Goal: Transaction & Acquisition: Download file/media

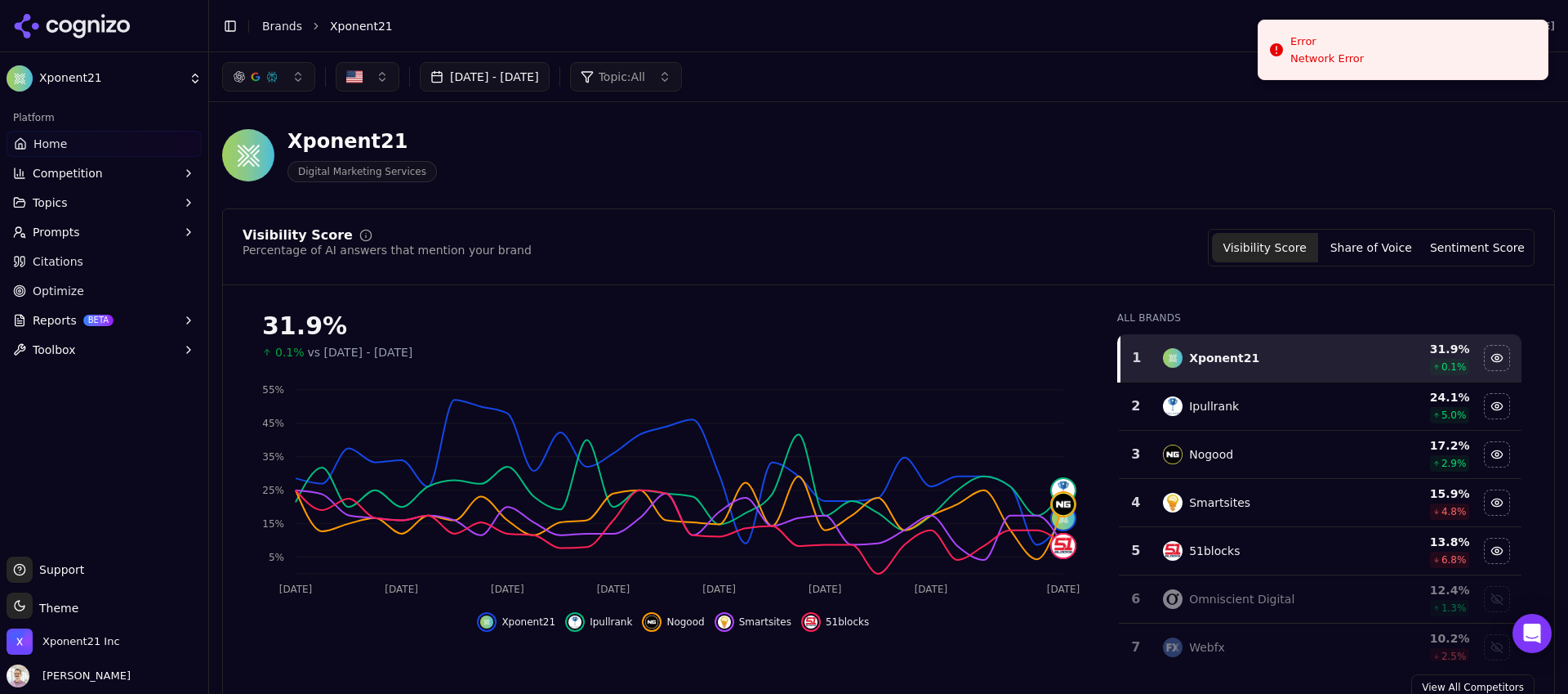
scroll to position [1749, 0]
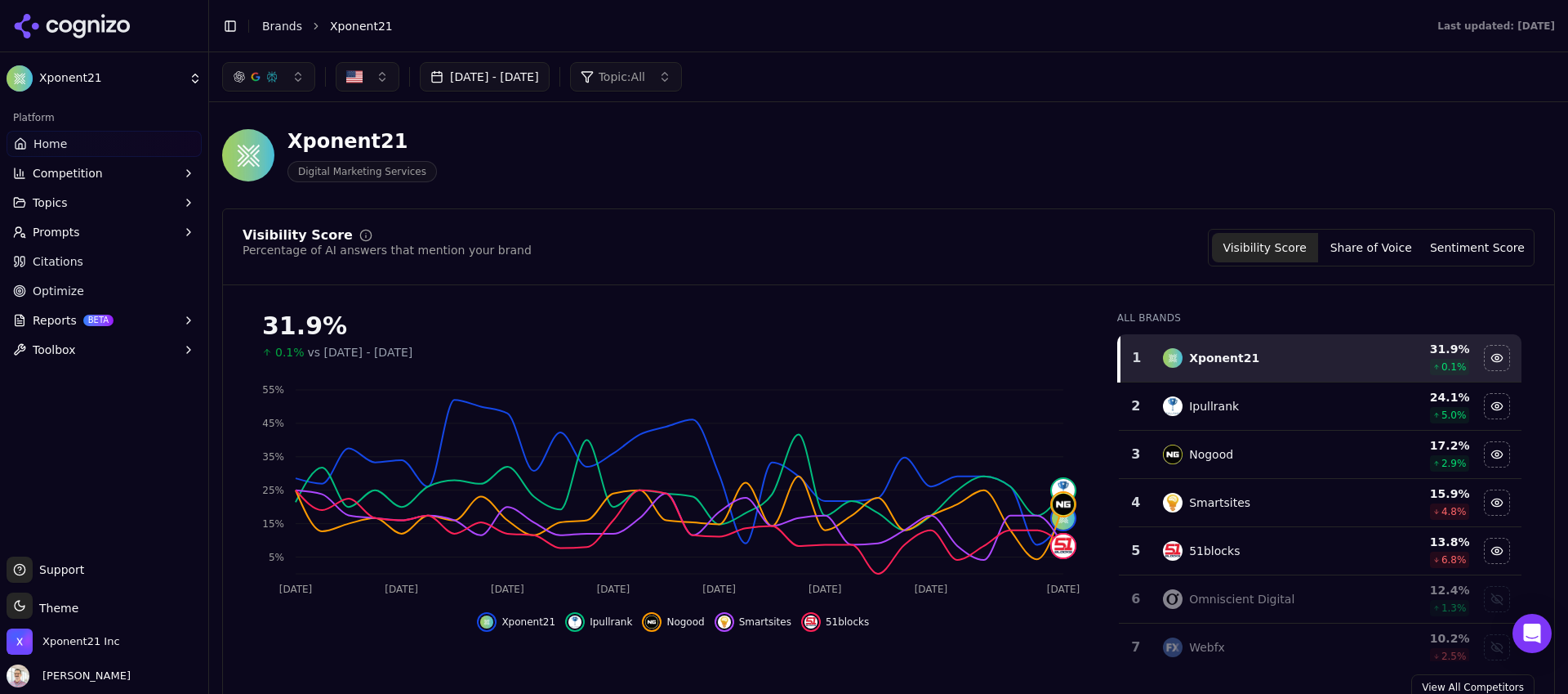
click at [83, 319] on span "BETA" at bounding box center [98, 320] width 30 height 11
click at [143, 365] on span "Email" at bounding box center [105, 372] width 142 height 16
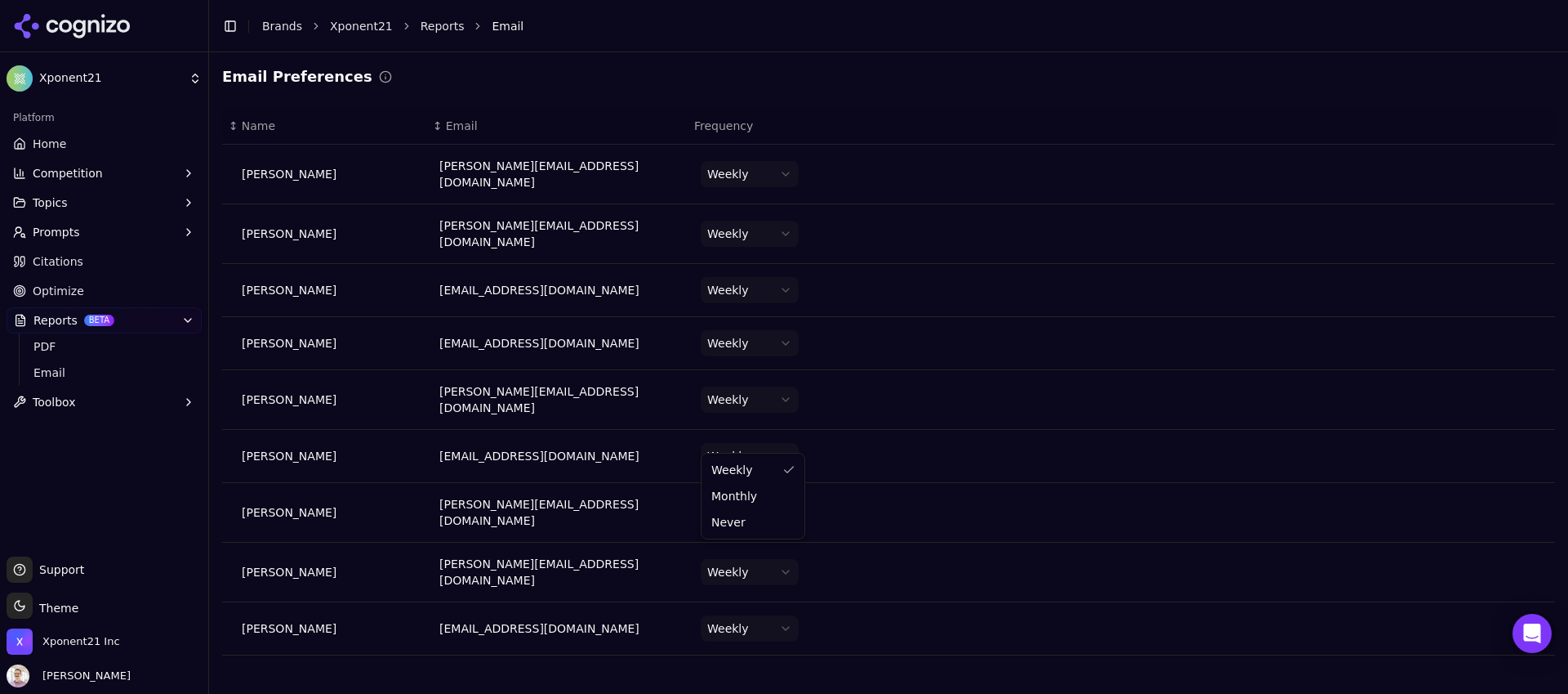
click at [784, 441] on html "Xponent21 Platform Home Competition Topics Prompts Citations Optimize Reports B…" at bounding box center [784, 347] width 1568 height 694
click at [474, 74] on div "Email Preferences" at bounding box center [889, 76] width 1333 height 23
click at [74, 470] on div "Platform Home Competition Topics Prompts Citations Optimize Reports BETA PDF Em…" at bounding box center [104, 324] width 209 height 452
click at [80, 352] on span "PDF" at bounding box center [105, 347] width 142 height 16
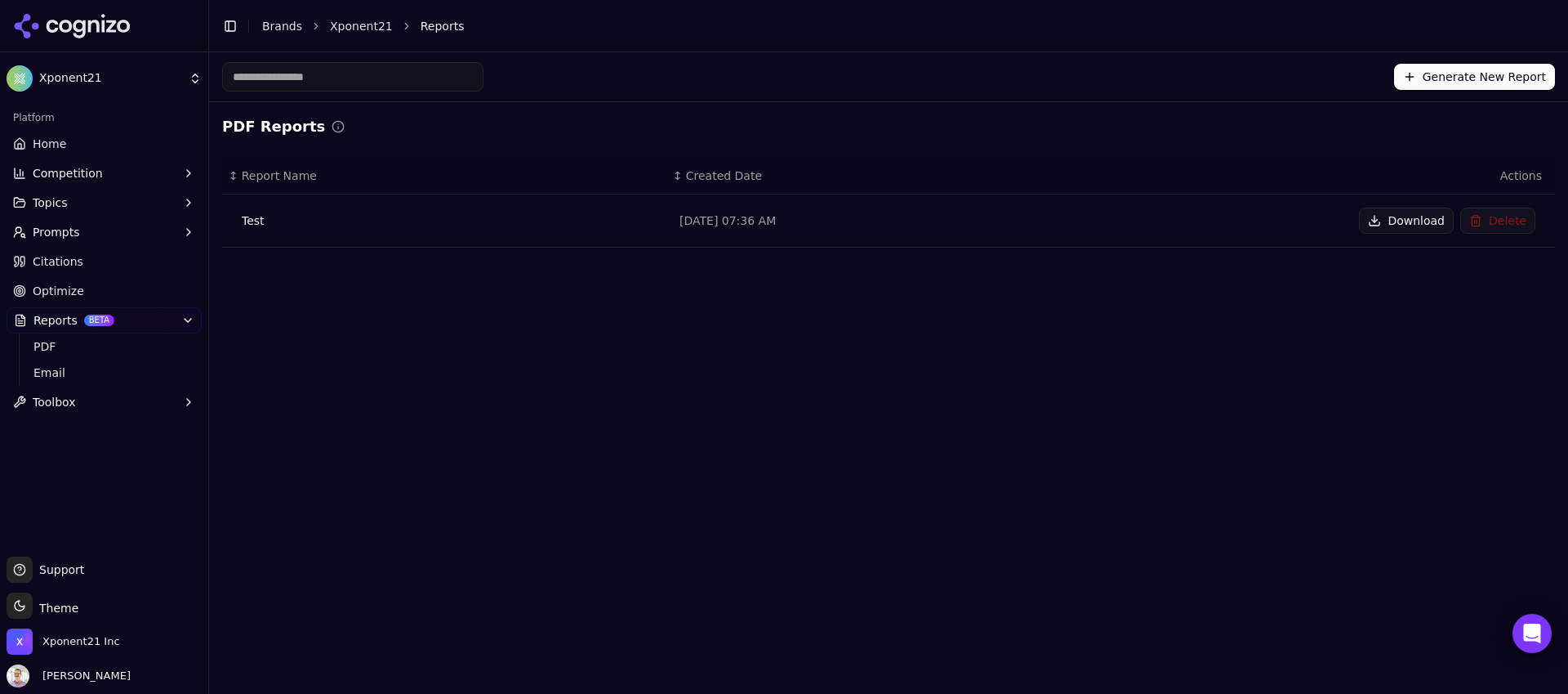
click at [1471, 82] on button "Generate New Report" at bounding box center [1474, 77] width 161 height 26
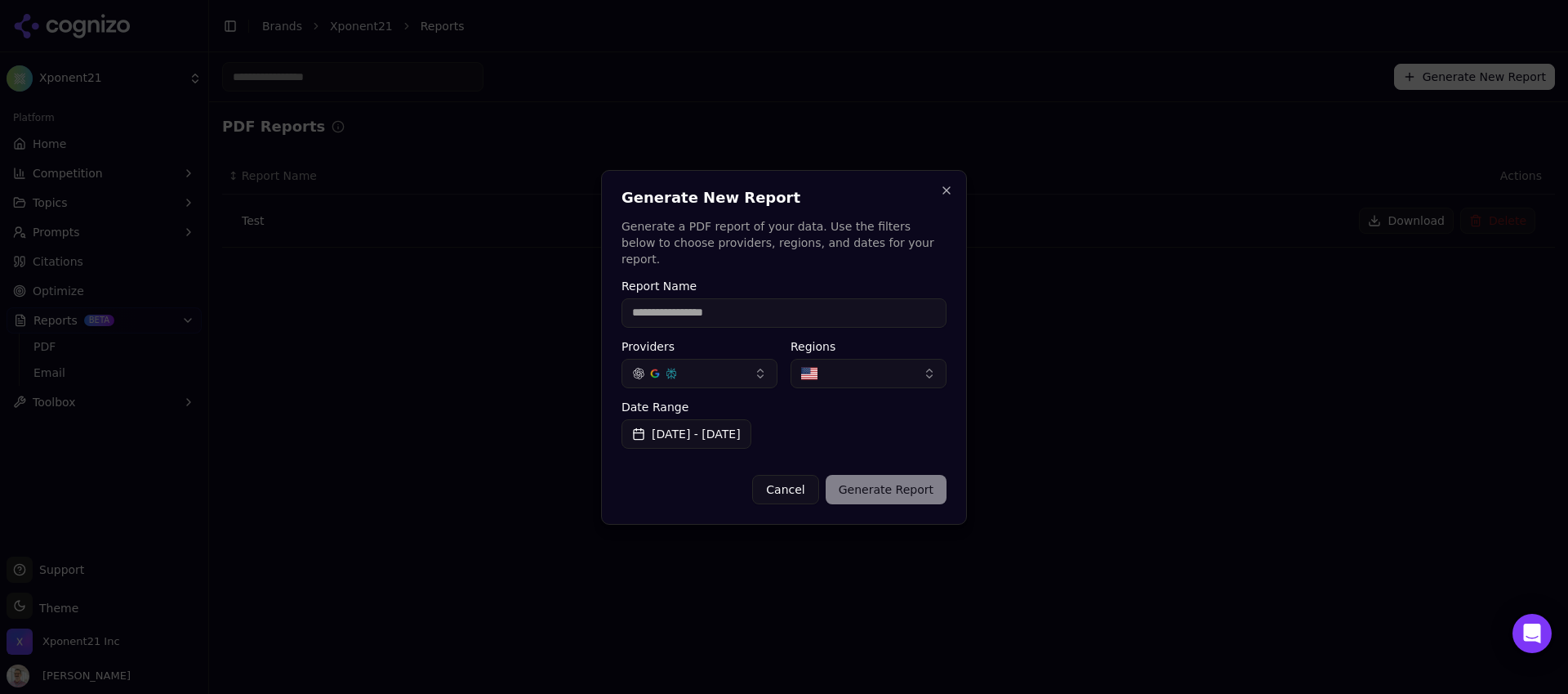
click at [735, 309] on input "Report Name" at bounding box center [784, 313] width 325 height 29
type input "**********"
click at [956, 195] on div "**********" at bounding box center [784, 347] width 366 height 354
click at [950, 197] on button "Close" at bounding box center [946, 190] width 13 height 13
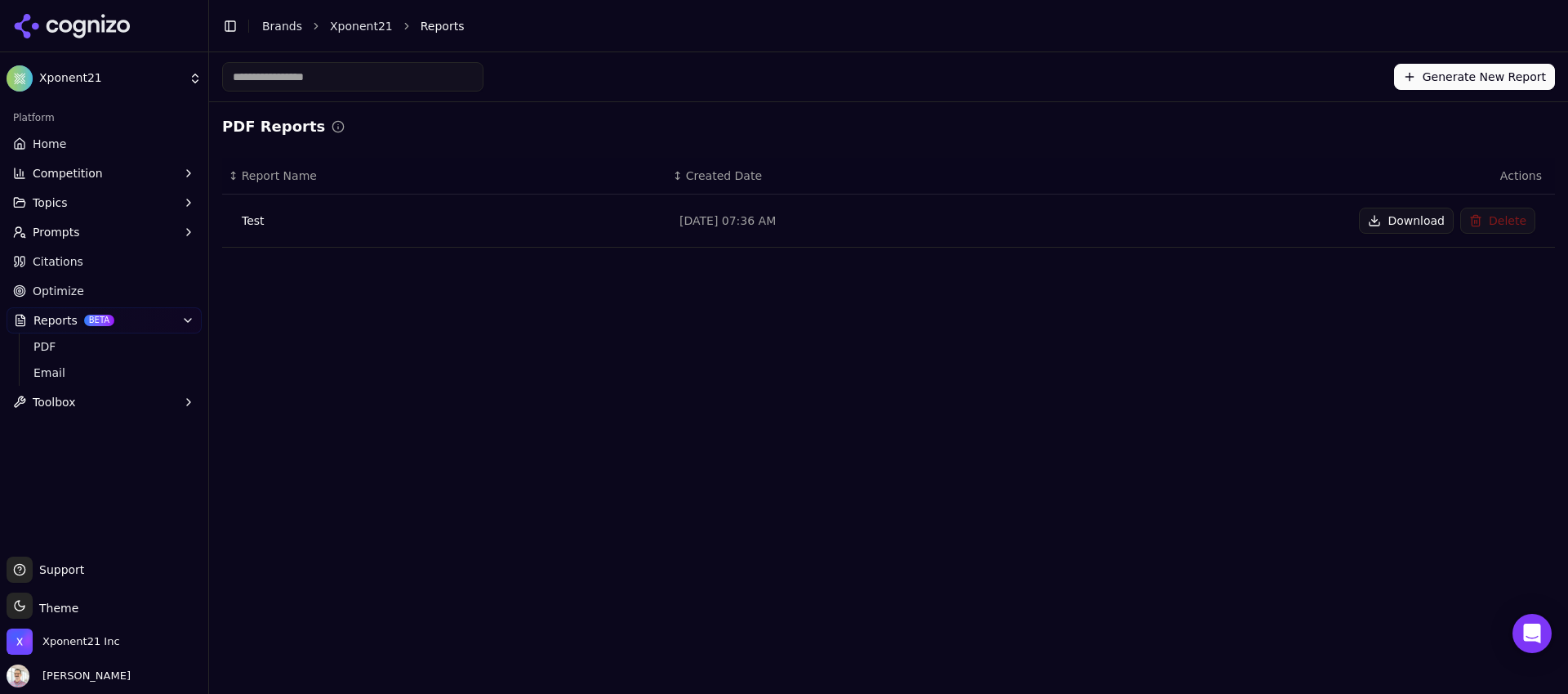
click at [295, 25] on link "Brands" at bounding box center [282, 26] width 40 height 13
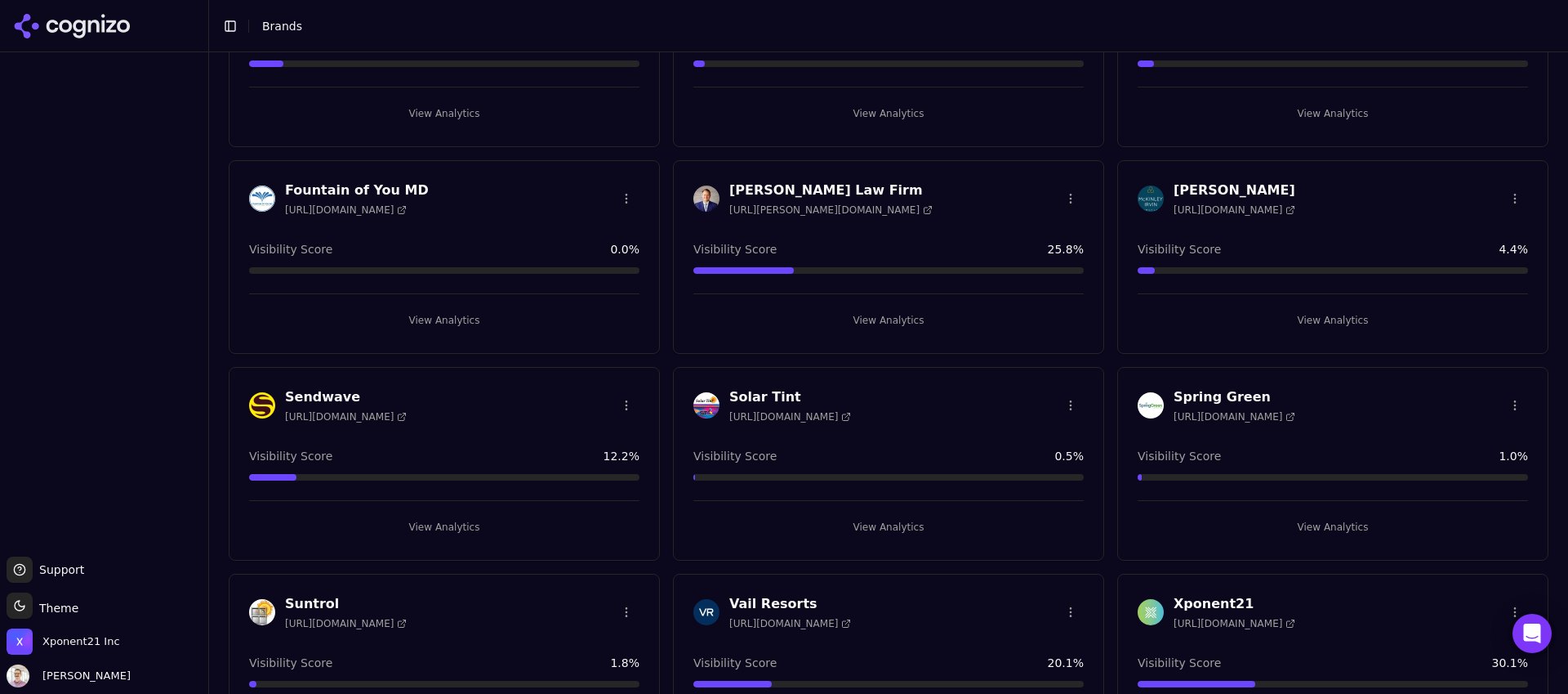
scroll to position [242, 0]
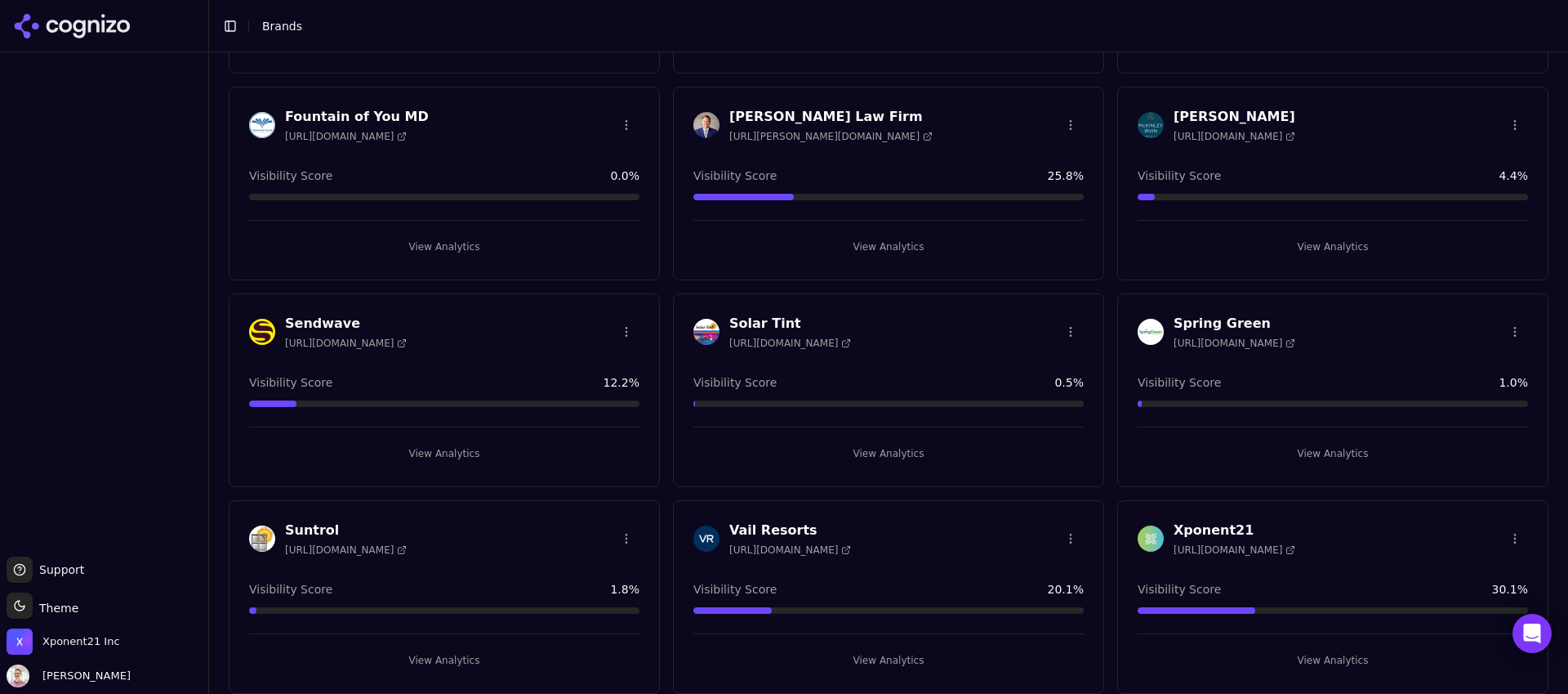
click at [1194, 327] on h3 "Spring Green" at bounding box center [1235, 324] width 122 height 20
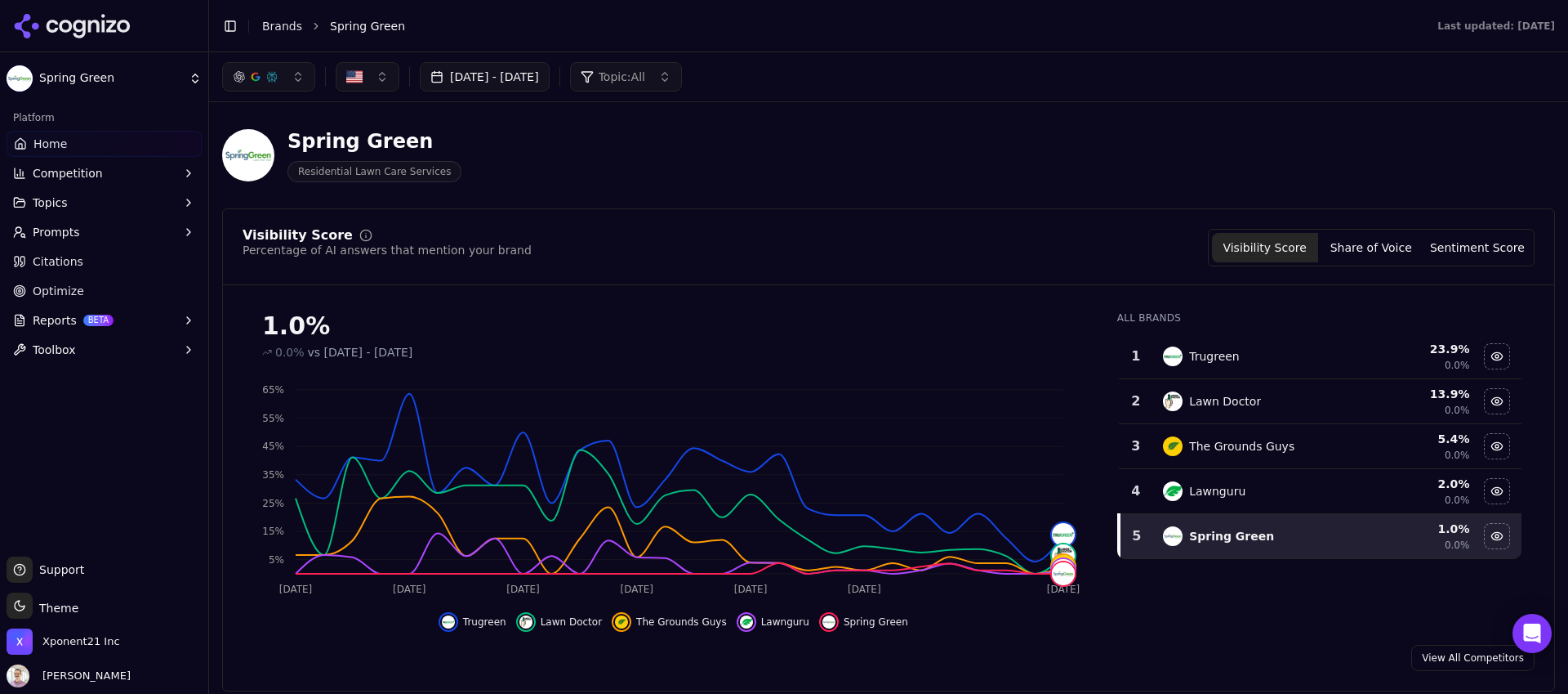
click at [550, 79] on button "[DATE] - [DATE]" at bounding box center [485, 76] width 130 height 29
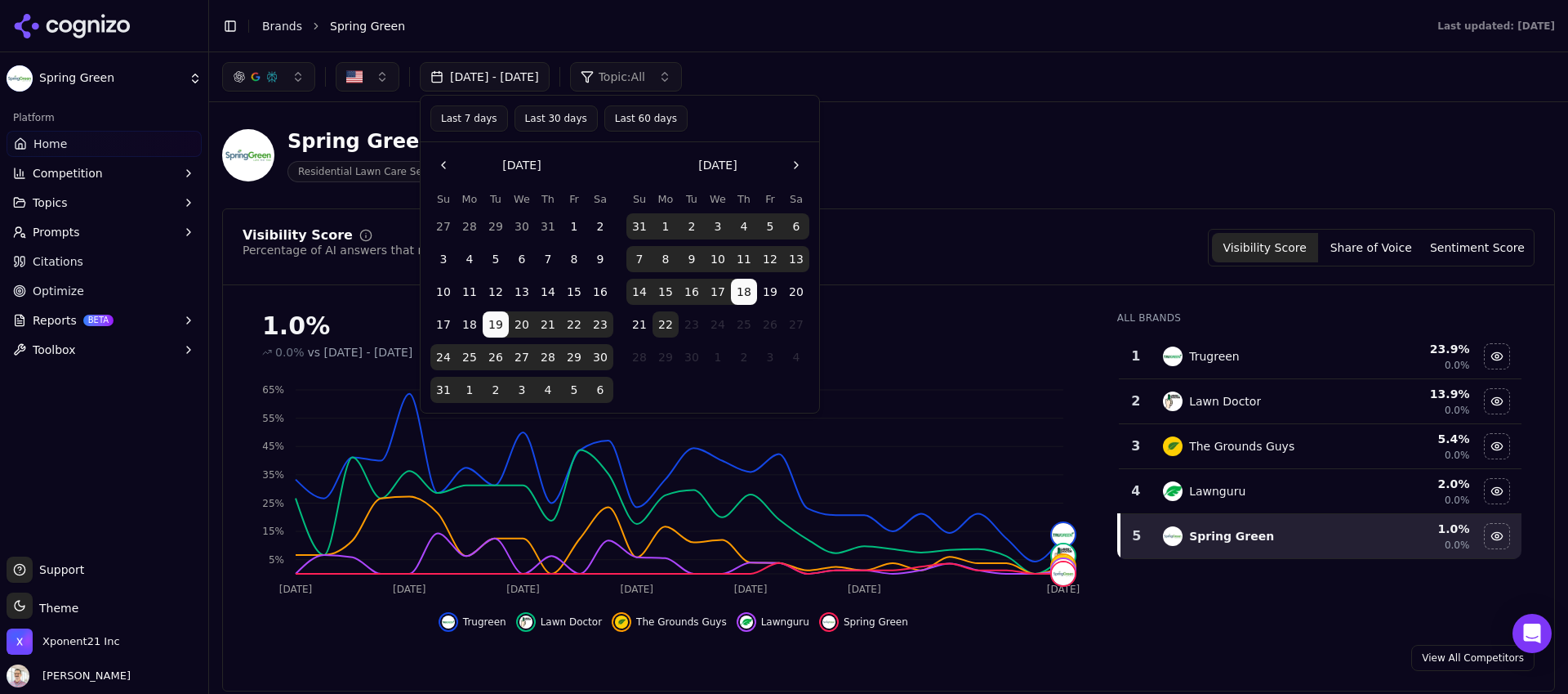
click at [441, 168] on button "Go to the Previous Month" at bounding box center [443, 165] width 26 height 26
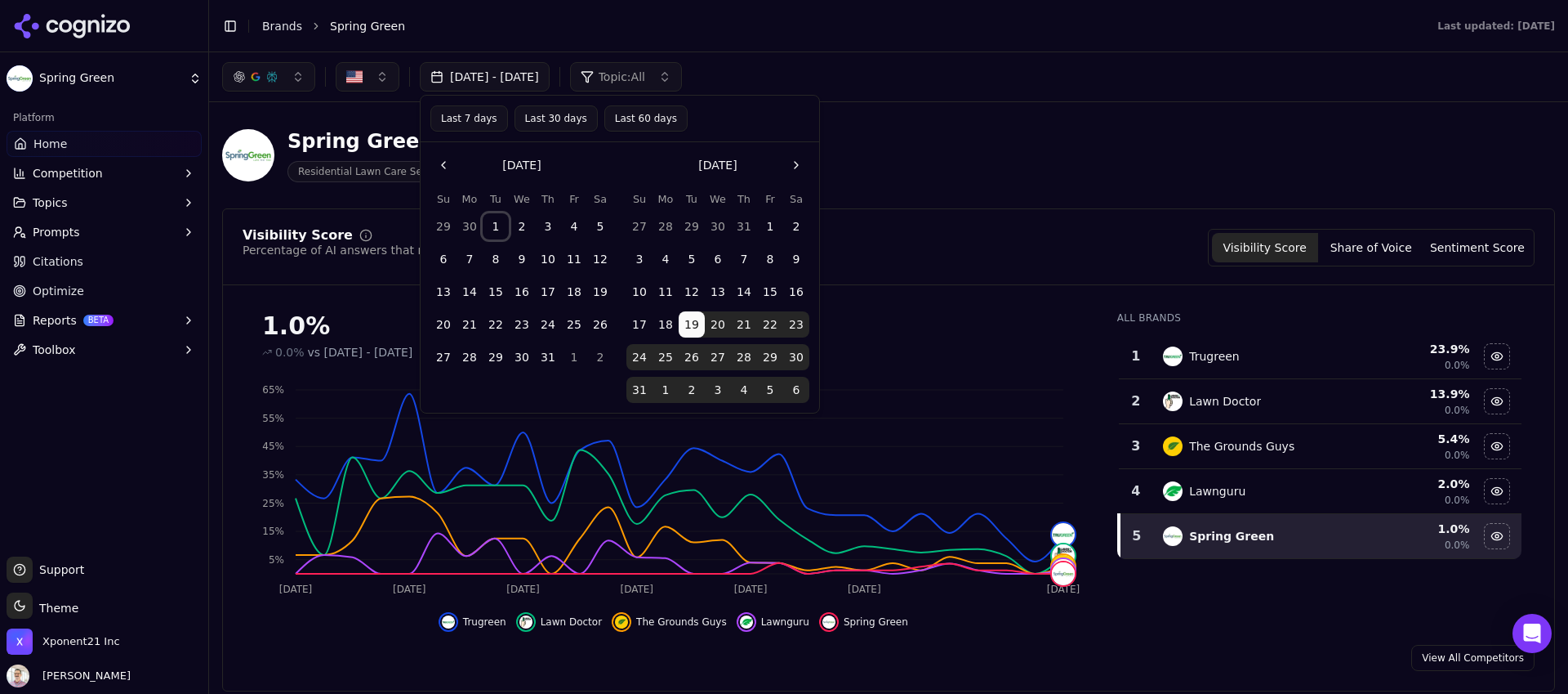
click at [498, 222] on button "1" at bounding box center [496, 227] width 26 height 26
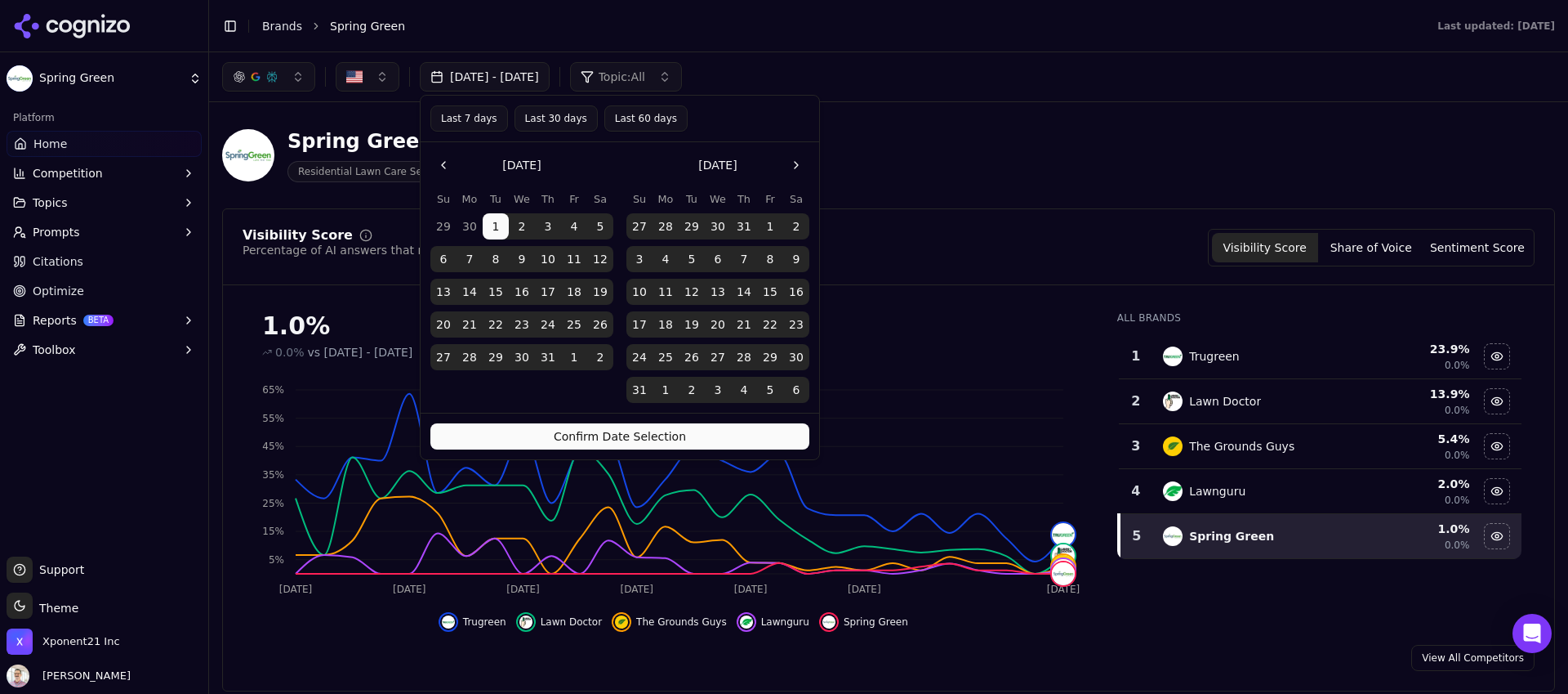
click at [673, 438] on button "Confirm Date Selection" at bounding box center [620, 436] width 379 height 26
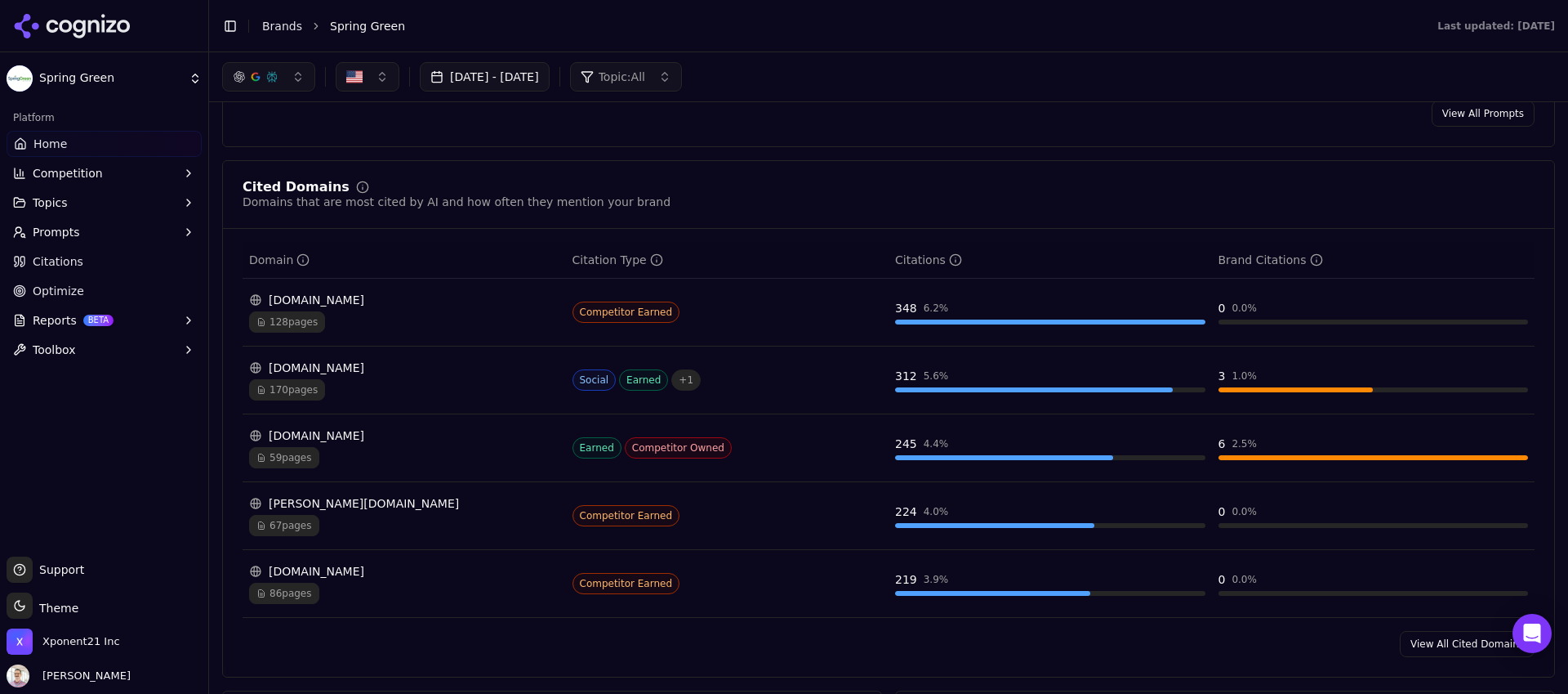
scroll to position [579, 0]
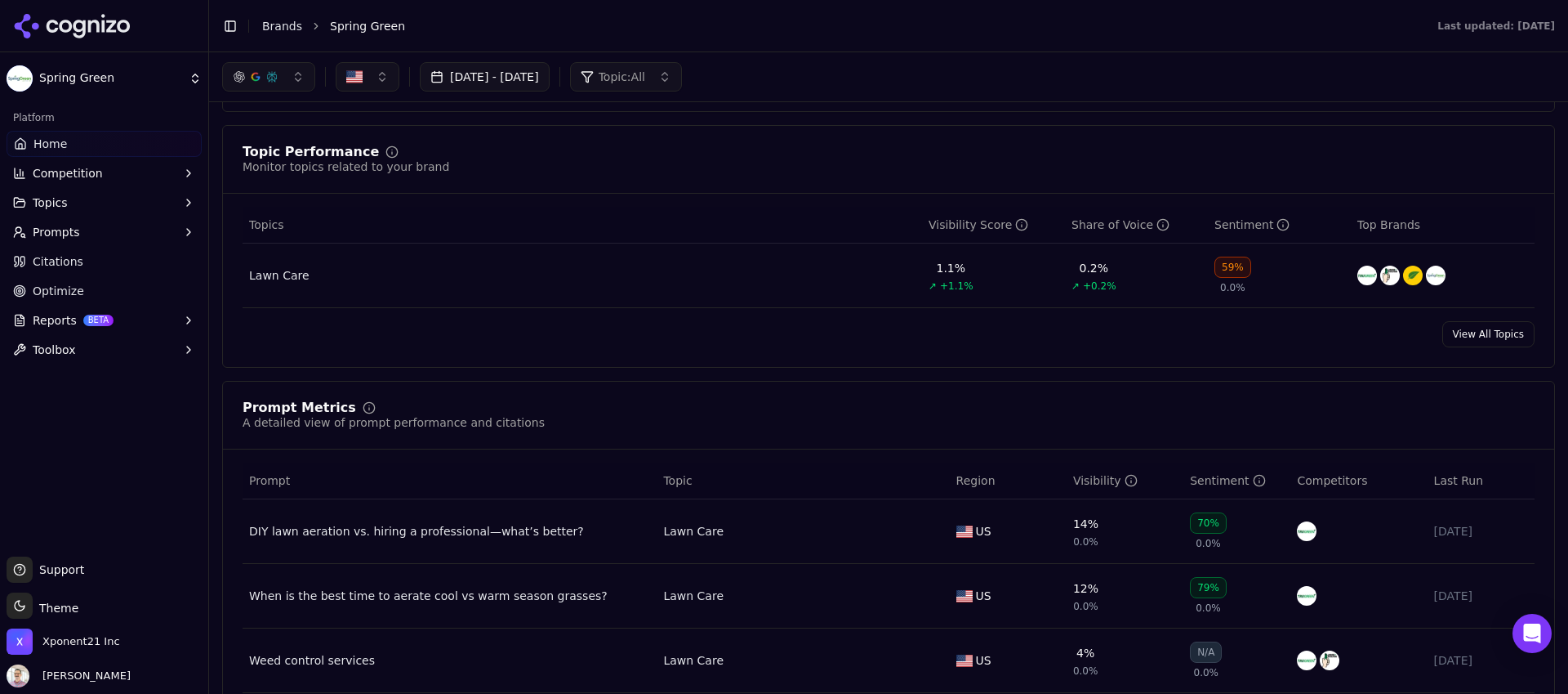
click at [122, 325] on button "Reports BETA" at bounding box center [105, 321] width 196 height 26
click at [74, 348] on span "PDF" at bounding box center [105, 347] width 142 height 16
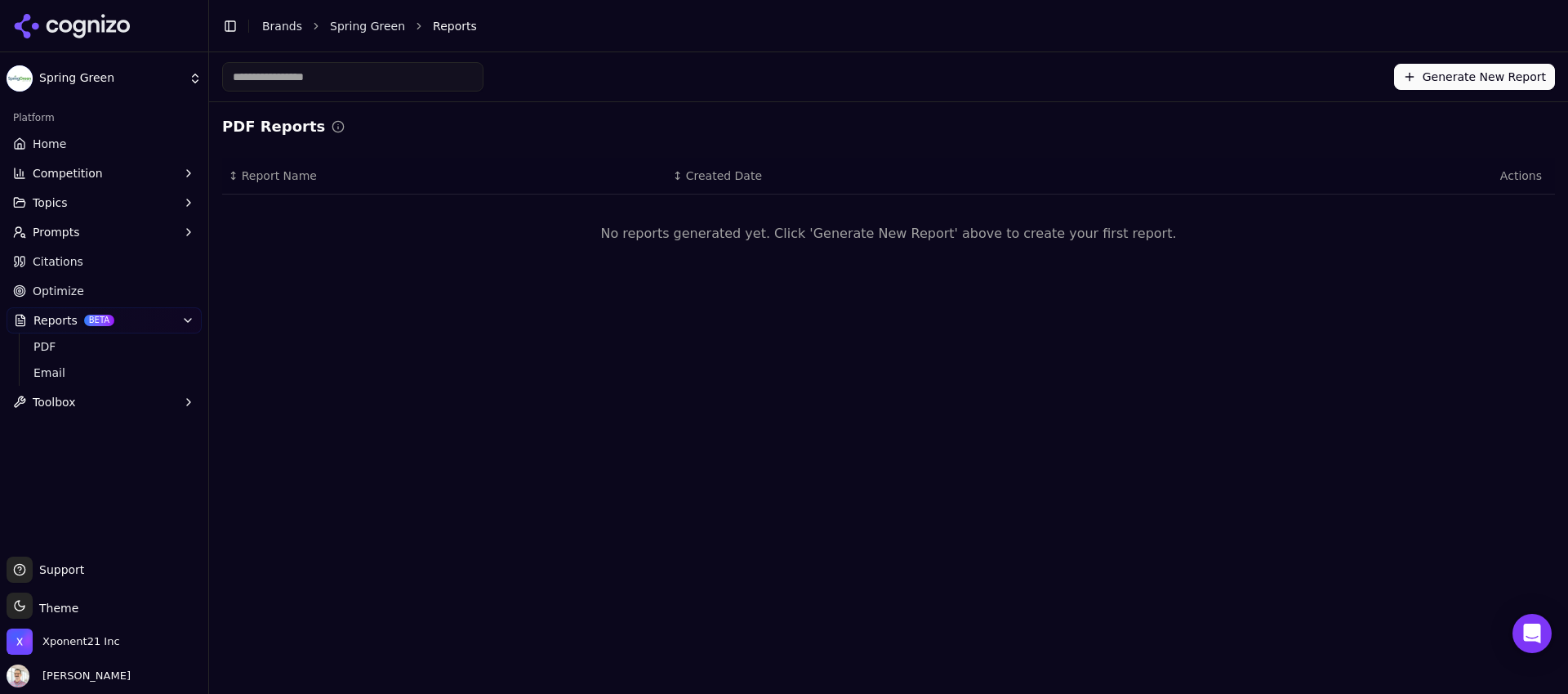
click at [1431, 78] on button "Generate New Report" at bounding box center [1474, 77] width 161 height 26
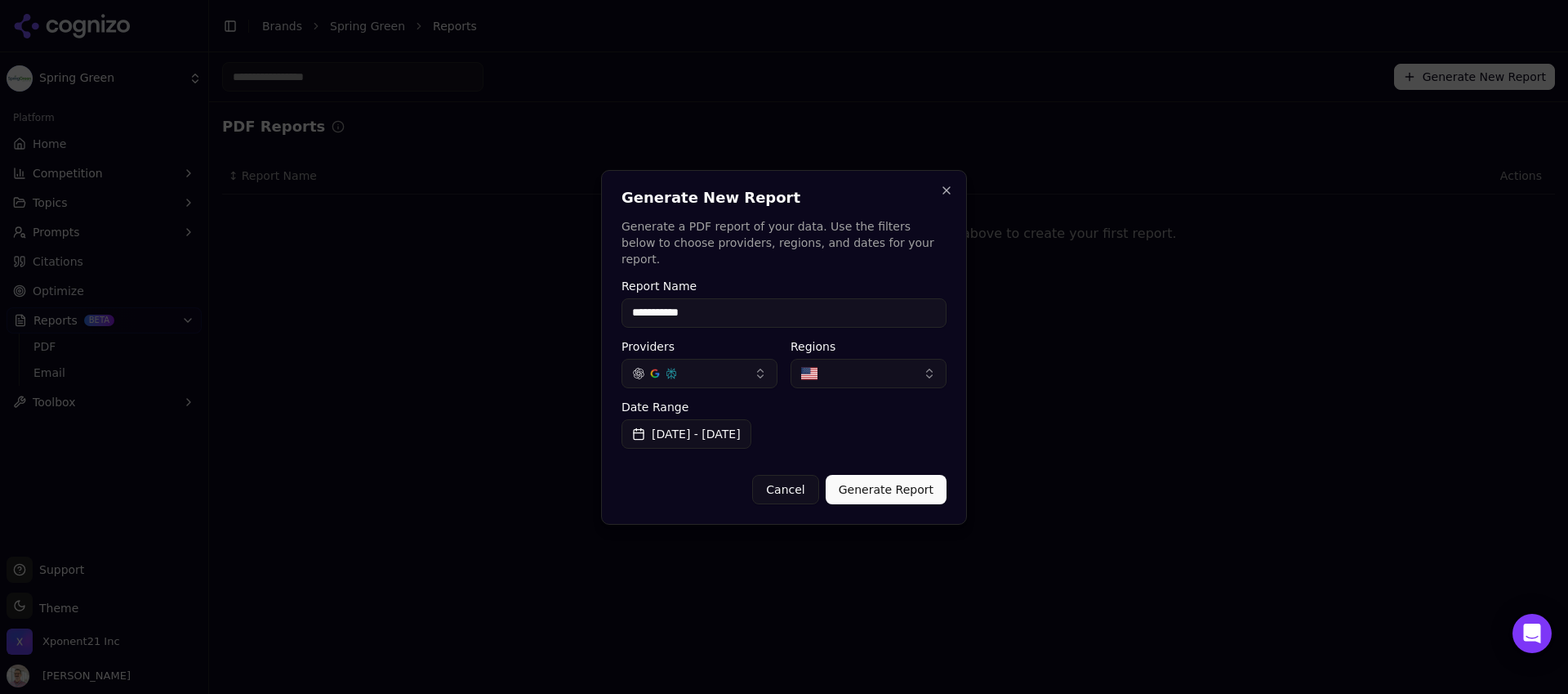
type input "**********"
click at [873, 403] on label "Date Range" at bounding box center [784, 406] width 325 height 11
click at [892, 485] on button "Generate Report" at bounding box center [885, 488] width 121 height 29
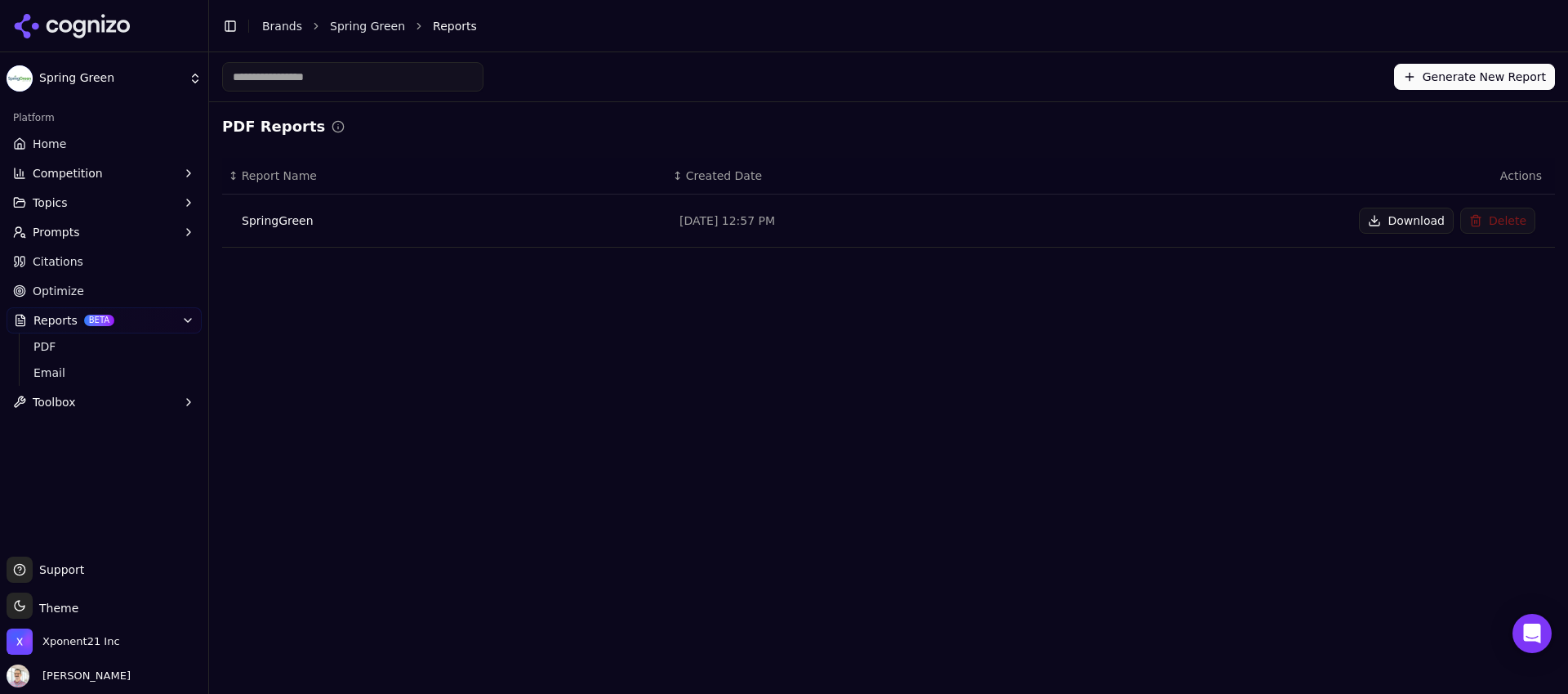
click at [1406, 234] on td "Download Delete" at bounding box center [1332, 221] width 444 height 53
click at [1409, 218] on button "Download" at bounding box center [1406, 221] width 95 height 26
click at [62, 208] on span "Topics" at bounding box center [50, 203] width 35 height 16
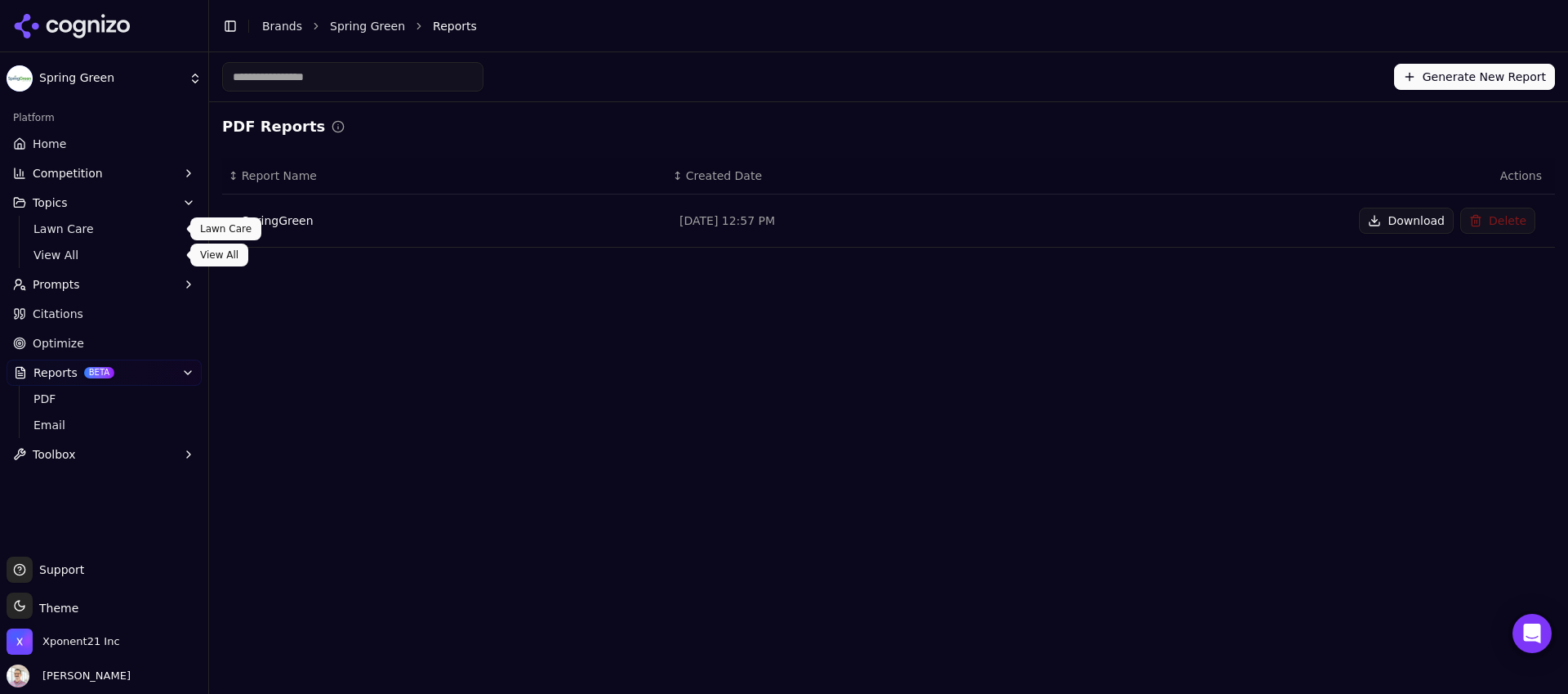
click at [64, 228] on span "Lawn Care" at bounding box center [105, 229] width 142 height 16
